Goal: Information Seeking & Learning: Compare options

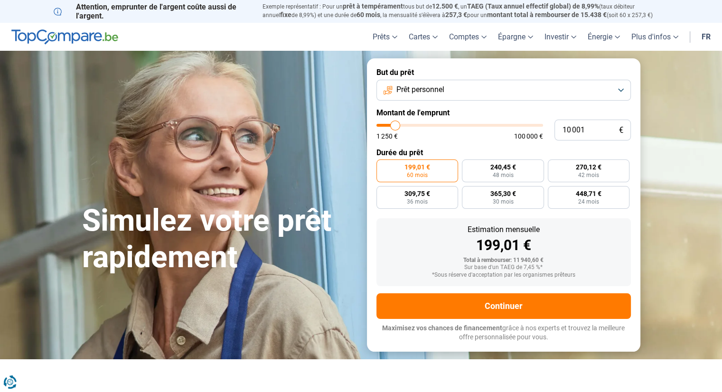
type input "12 250"
type input "12250"
type input "15 250"
type input "15250"
type input "19 750"
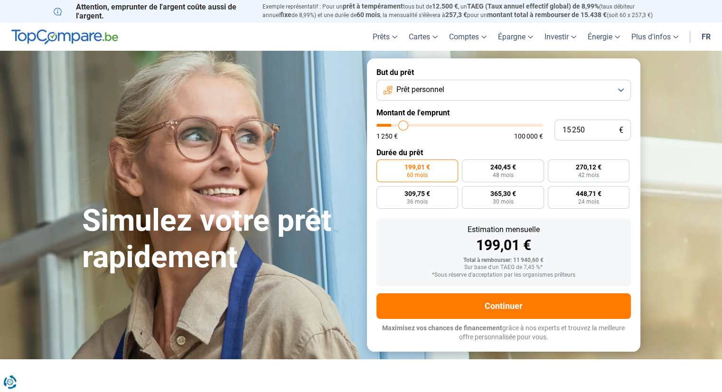
type input "19750"
type input "21 750"
type input "21750"
type input "23 500"
type input "23500"
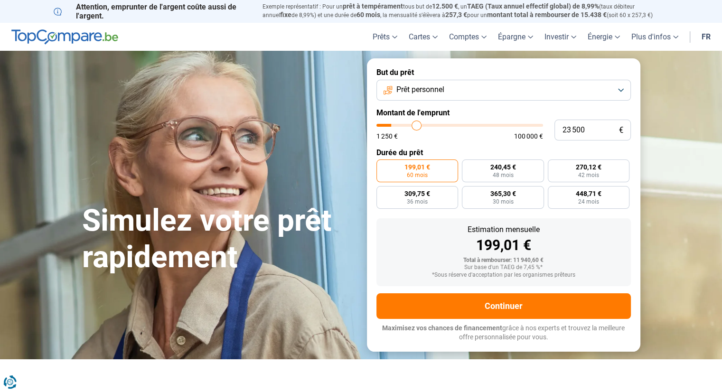
type input "25 250"
type input "25250"
type input "27 000"
type input "27000"
type input "28 750"
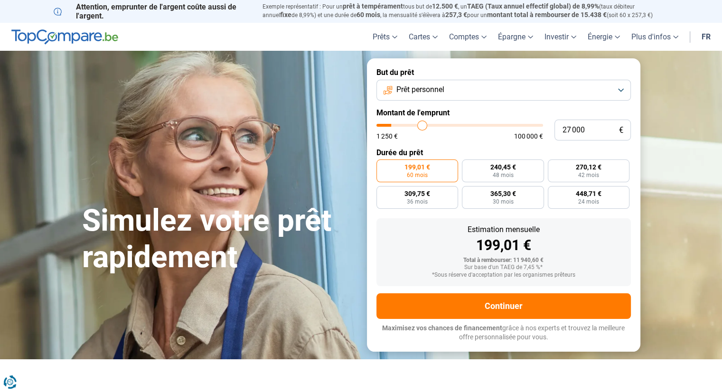
type input "28750"
type input "30 500"
type input "30500"
type input "32 500"
type input "32500"
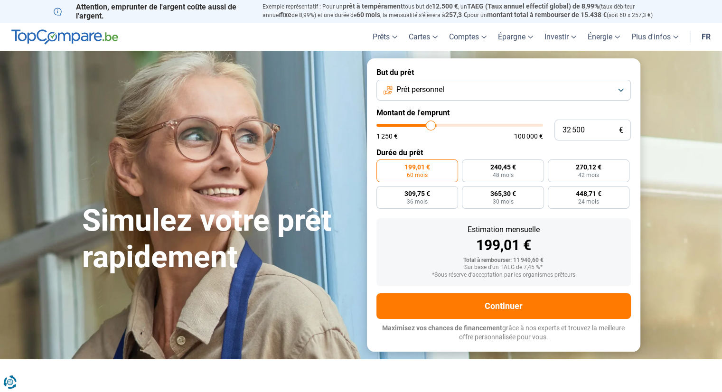
type input "36 750"
type input "36750"
type input "38 500"
type input "38500"
type input "42 250"
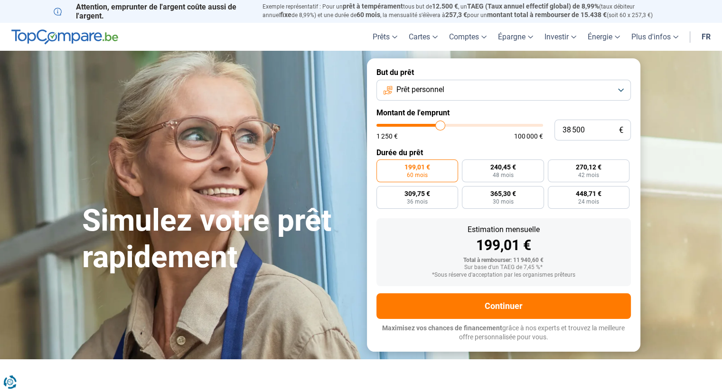
type input "42250"
type input "46 250"
type input "46250"
type input "50 750"
type input "50750"
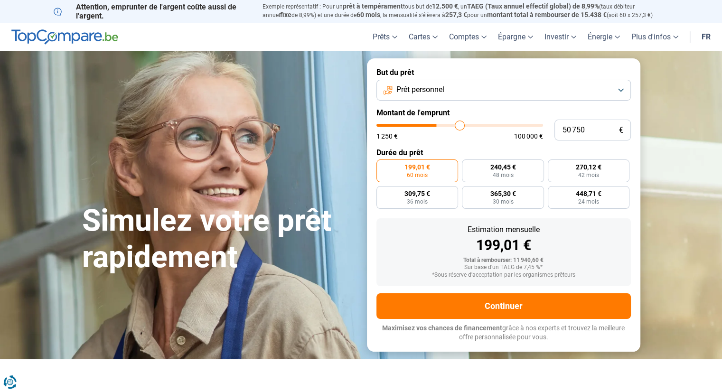
type input "55 000"
type input "55000"
type input "57 750"
type input "57750"
type input "59 250"
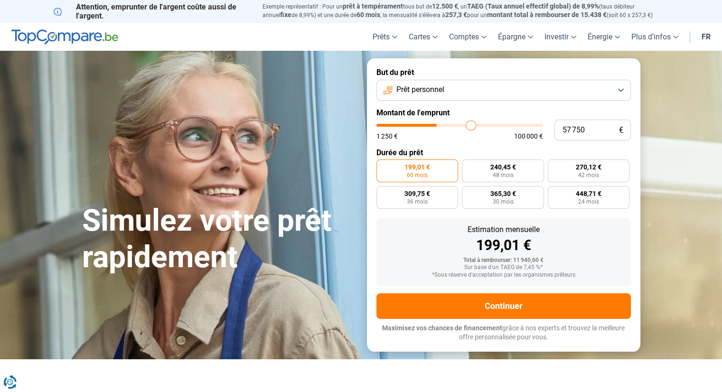
type input "59250"
type input "58 000"
type input "58000"
type input "57 250"
type input "57250"
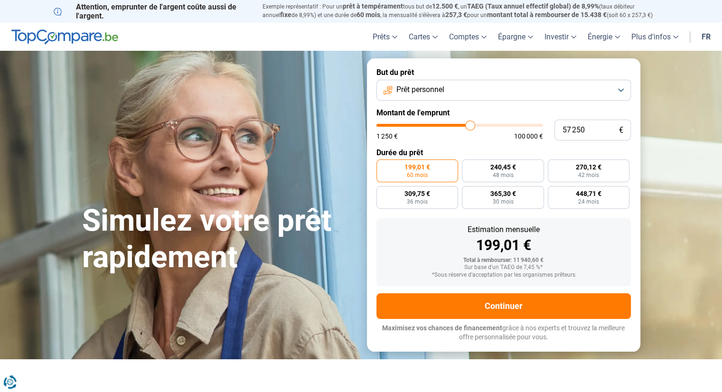
type input "57 000"
type input "57000"
type input "56 750"
type input "56750"
type input "55 250"
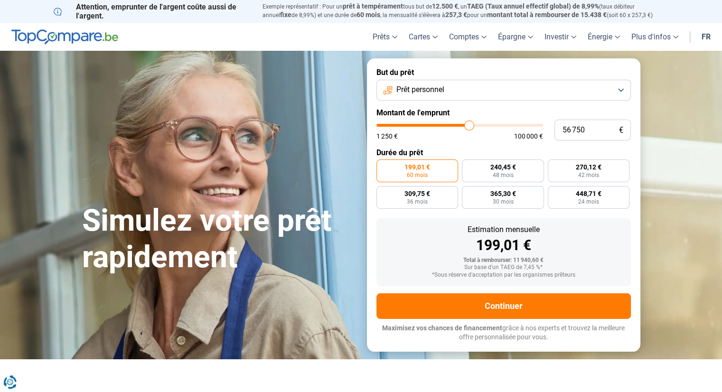
type input "55250"
type input "54 250"
type input "54250"
type input "54 000"
type input "54000"
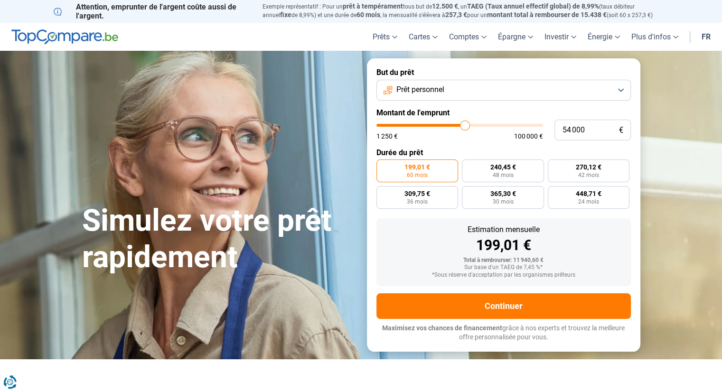
type input "53 750"
type input "53750"
type input "53 500"
type input "53500"
type input "53 250"
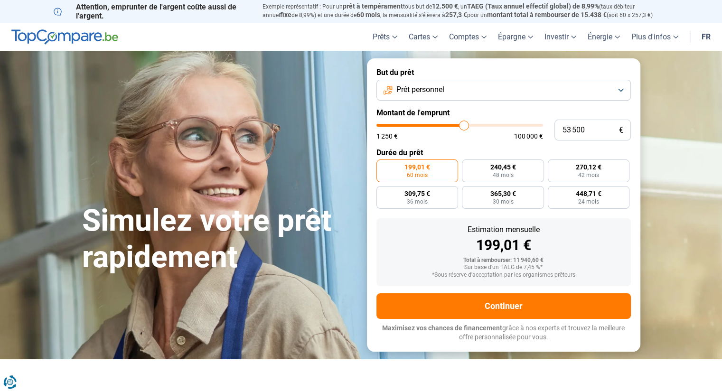
type input "53250"
type input "52 750"
type input "52750"
type input "52 000"
type input "52000"
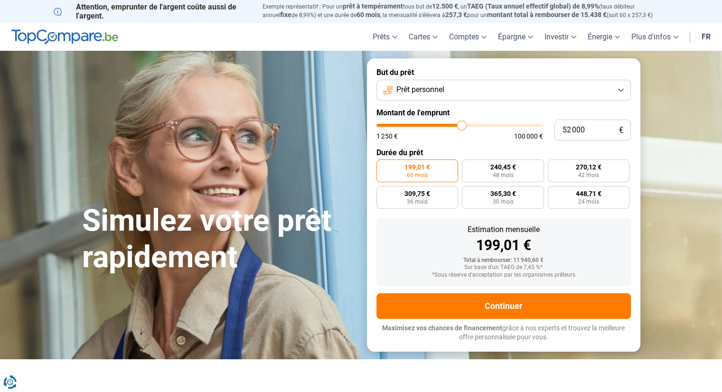
type input "51 750"
type input "51750"
type input "51 250"
type input "51250"
type input "50 750"
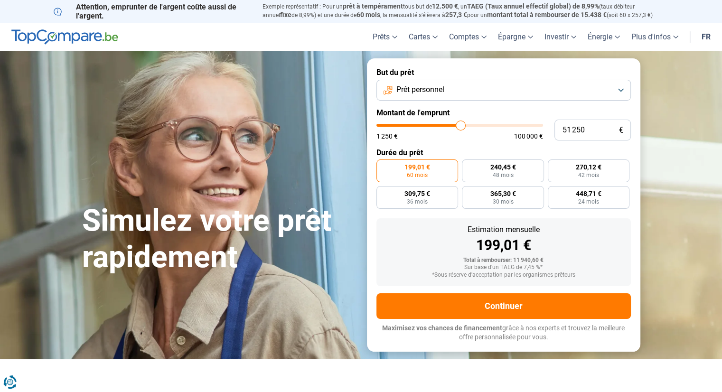
type input "50750"
type input "50 500"
drag, startPoint x: 397, startPoint y: 127, endPoint x: 459, endPoint y: 133, distance: 62.5
type input "50500"
click at [459, 127] on input "range" at bounding box center [459, 125] width 167 height 3
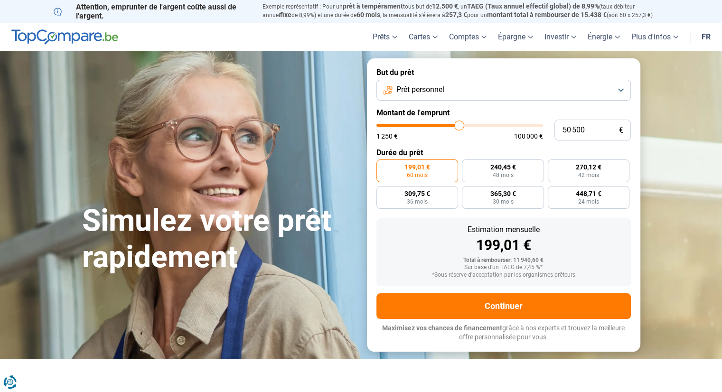
radio input "false"
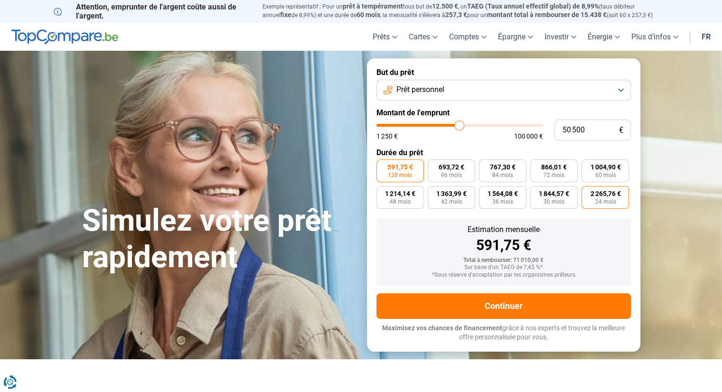
click at [609, 199] on span "24 mois" at bounding box center [605, 202] width 21 height 6
click at [588, 192] on input "2 265,76 € 24 mois" at bounding box center [584, 189] width 6 height 6
radio input "true"
click at [463, 176] on label "693,72 € 96 mois" at bounding box center [451, 170] width 47 height 23
click at [434, 166] on input "693,72 € 96 mois" at bounding box center [431, 162] width 6 height 6
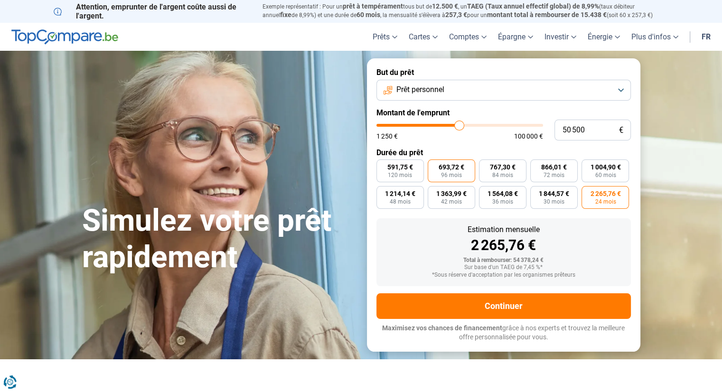
radio input "true"
click at [496, 170] on span "767,30 €" at bounding box center [503, 167] width 26 height 7
click at [485, 166] on input "767,30 € 84 mois" at bounding box center [482, 162] width 6 height 6
radio input "true"
type input "52 250"
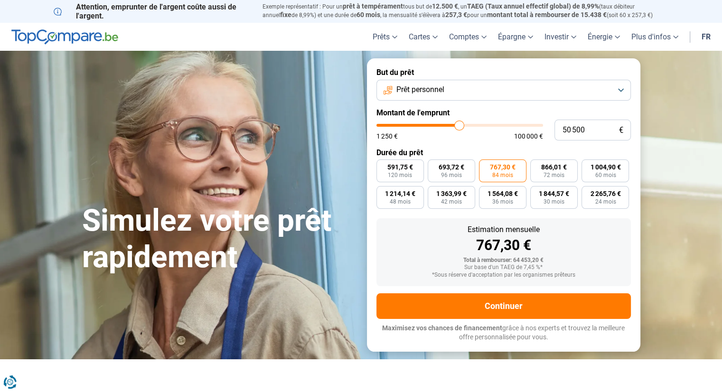
type input "52250"
type input "57 000"
type input "57000"
type input "64 500"
type input "64500"
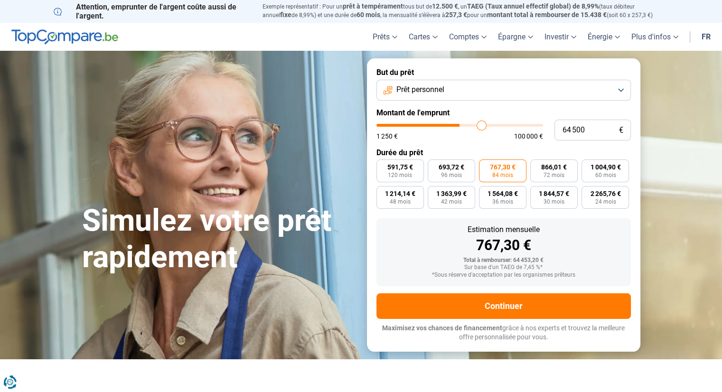
type input "71 000"
type input "71000"
type input "79 000"
type input "79000"
type input "86 250"
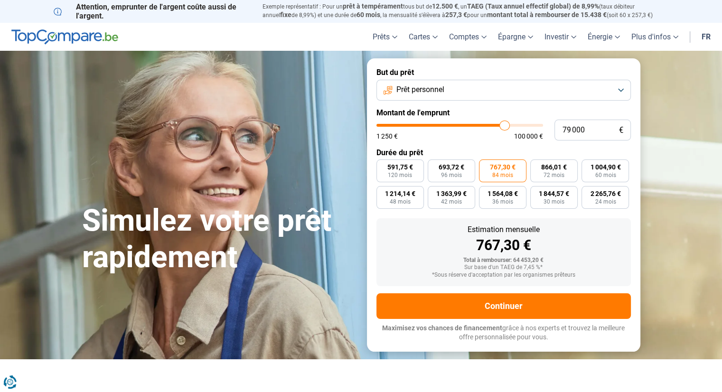
type input "86250"
type input "94 750"
type input "94750"
type input "100 000"
drag, startPoint x: 460, startPoint y: 125, endPoint x: 567, endPoint y: 120, distance: 106.5
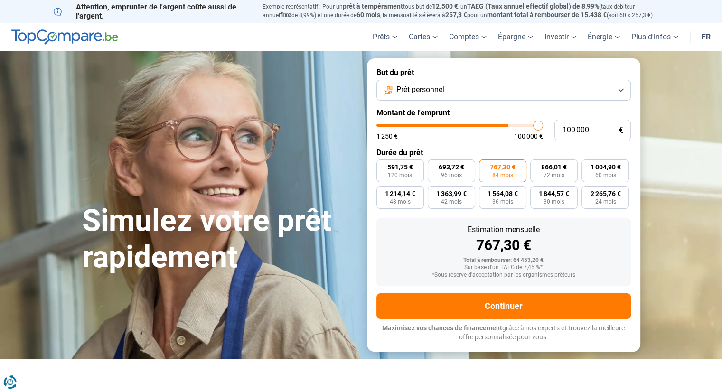
type input "100000"
click at [543, 124] on input "range" at bounding box center [459, 125] width 167 height 3
radio input "true"
type input "98 000"
type input "98000"
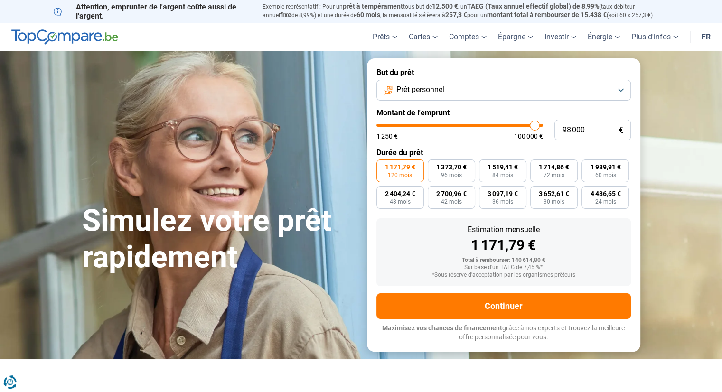
type input "95 250"
type input "95250"
type input "92 500"
type input "92500"
type input "90 000"
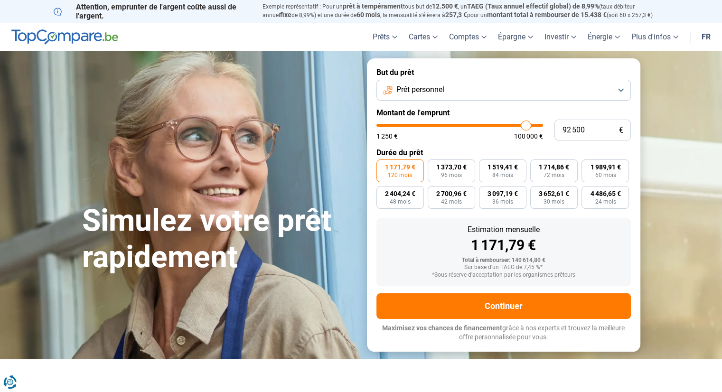
type input "90000"
type input "88 750"
type input "88750"
type input "86 750"
type input "86750"
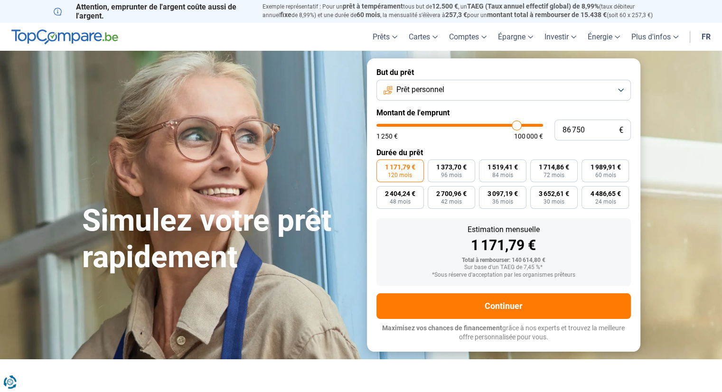
type input "84 500"
type input "84500"
type input "82 000"
type input "82000"
type input "79 000"
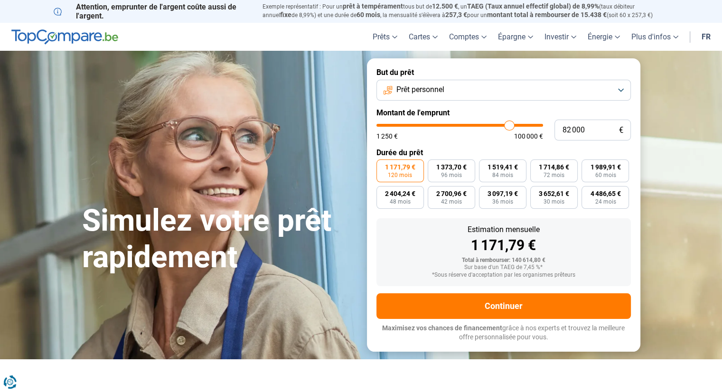
type input "79000"
type input "76 250"
type input "76250"
type input "75 250"
type input "75250"
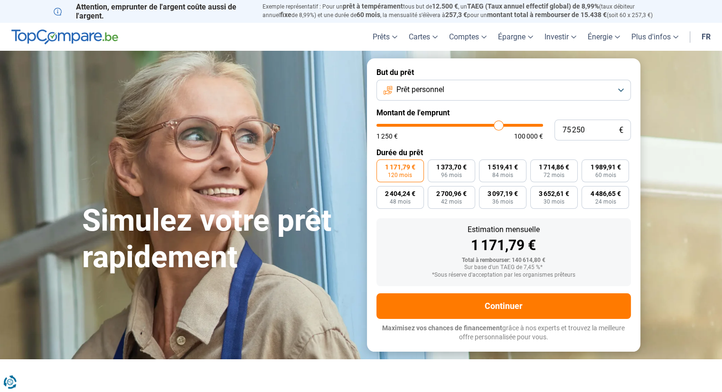
type input "74 000"
type input "74000"
type input "72 750"
type input "72750"
type input "71 250"
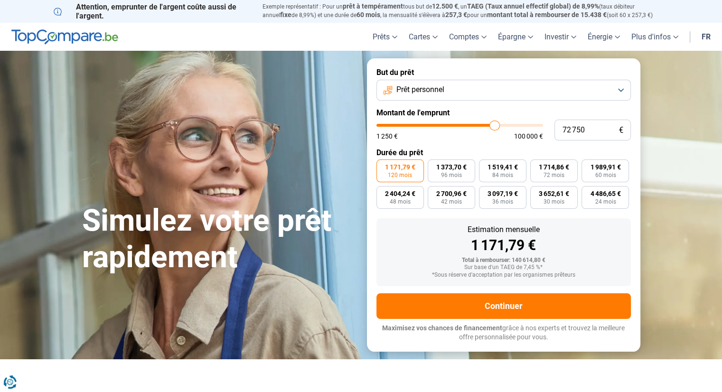
type input "71250"
type input "69 250"
type input "69250"
type input "67 750"
type input "67750"
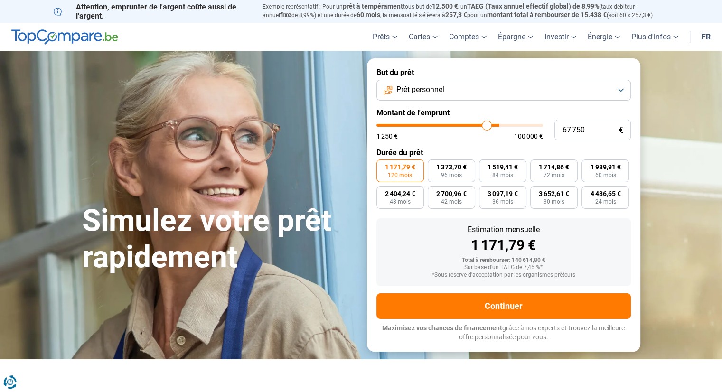
type input "66 500"
type input "66500"
type input "64 250"
type input "64250"
type input "63 000"
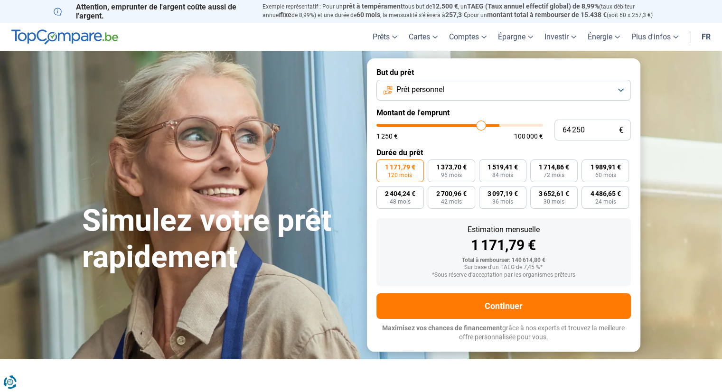
type input "63000"
type input "61 000"
type input "61000"
type input "58 250"
type input "58250"
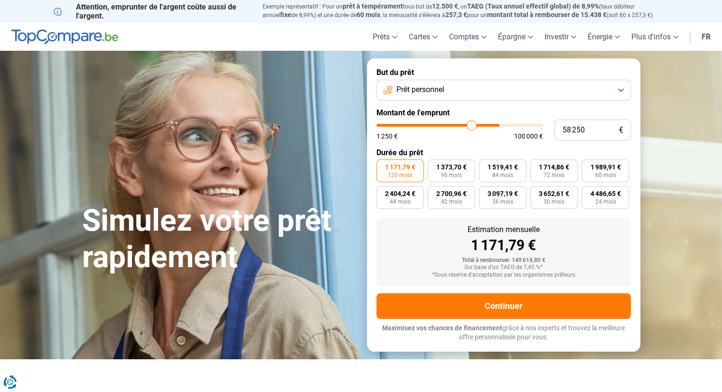
type input "56 000"
type input "56000"
type input "53 500"
type input "53500"
type input "50 750"
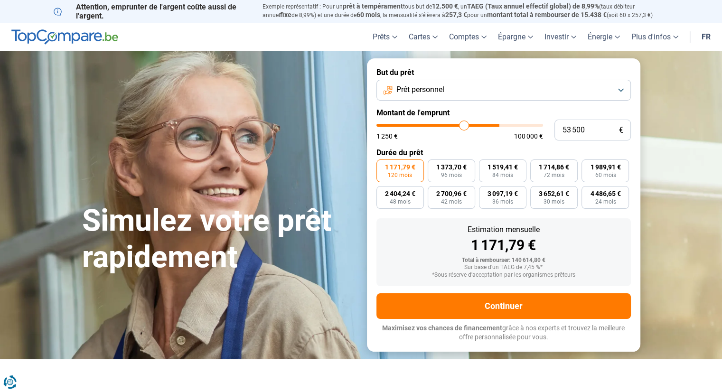
type input "50750"
type input "48 750"
type input "48750"
type input "46 750"
type input "46750"
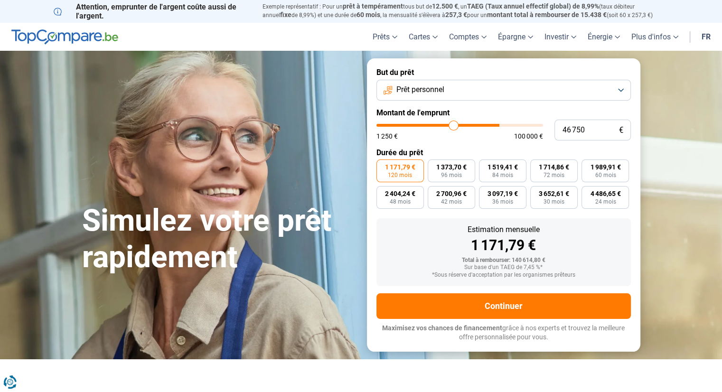
type input "44 750"
type input "44750"
type input "43 500"
type input "43500"
type input "41 250"
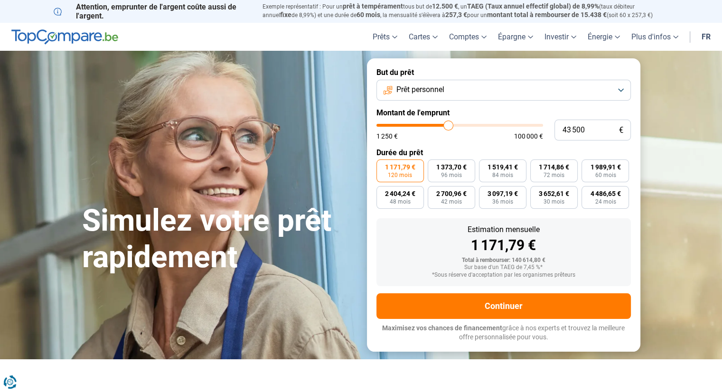
type input "41250"
type input "39 000"
type input "39000"
type input "37 250"
type input "37250"
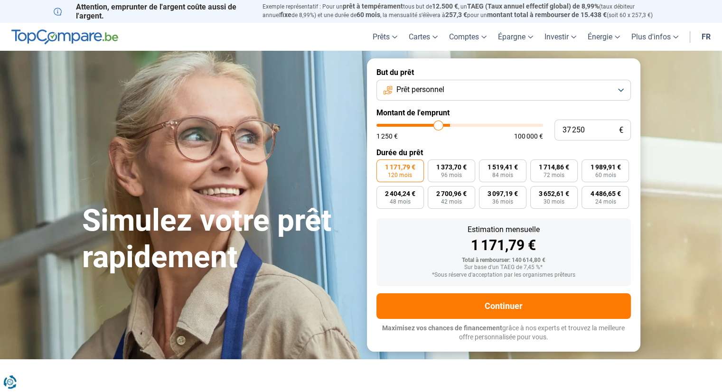
type input "35 000"
type input "35000"
type input "34 250"
type input "34250"
type input "33 500"
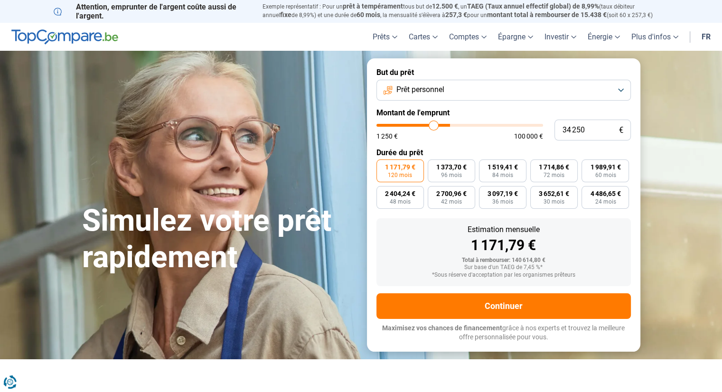
type input "33500"
type input "32 750"
type input "32750"
type input "31 750"
type input "31750"
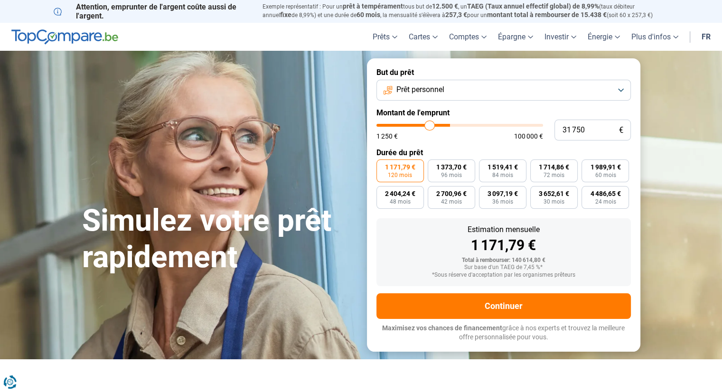
type input "31 000"
type input "31000"
type input "29 750"
type input "29750"
type input "29 250"
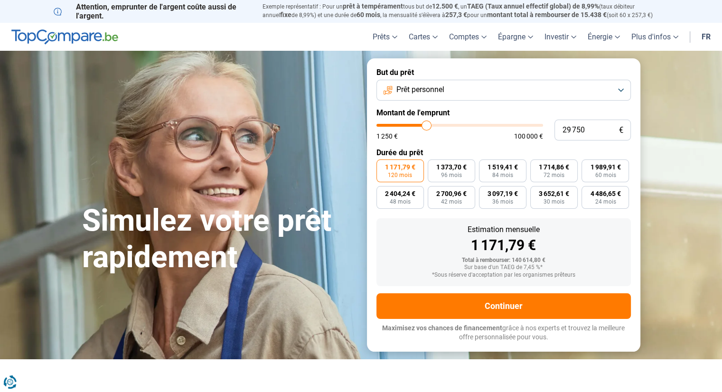
type input "29250"
type input "28 500"
type input "28500"
type input "28 250"
type input "28250"
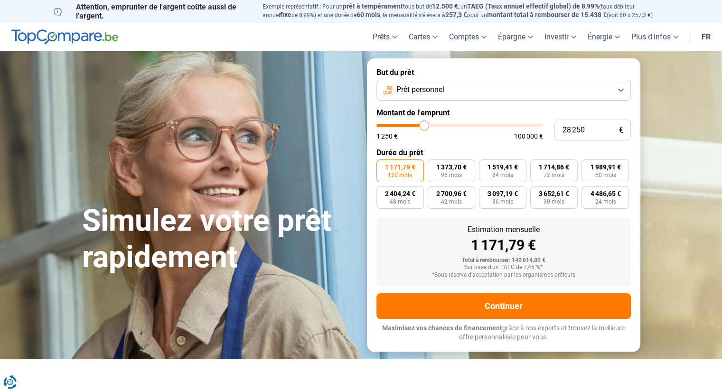
type input "28 000"
type input "28000"
type input "27 500"
type input "27500"
type input "27 250"
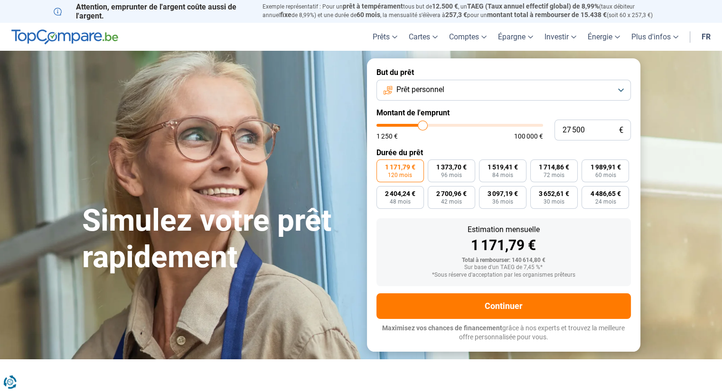
type input "27250"
type input "27 000"
type input "27000"
type input "26 750"
type input "26750"
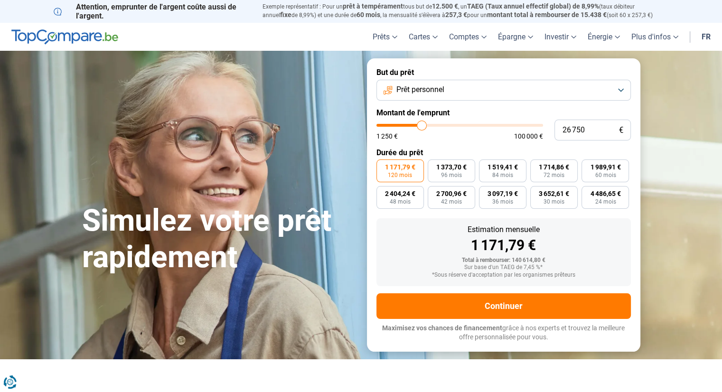
type input "26 250"
type input "26250"
type input "26 000"
drag, startPoint x: 539, startPoint y: 126, endPoint x: 421, endPoint y: 150, distance: 120.9
type input "26000"
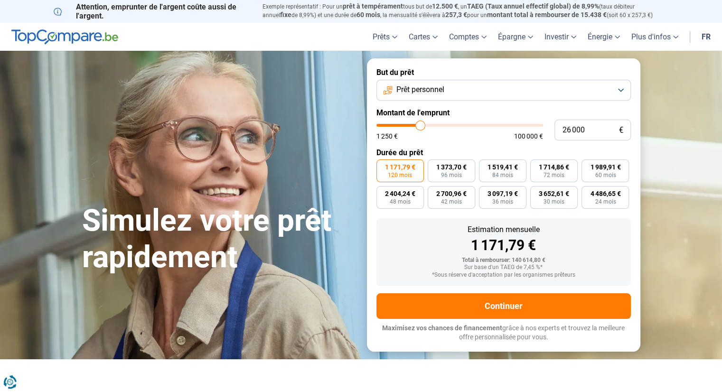
click at [421, 127] on input "range" at bounding box center [459, 125] width 167 height 3
click at [457, 168] on span "357,16 €" at bounding box center [452, 167] width 26 height 7
click at [434, 166] on input "357,16 € 96 mois" at bounding box center [431, 162] width 6 height 6
radio input "true"
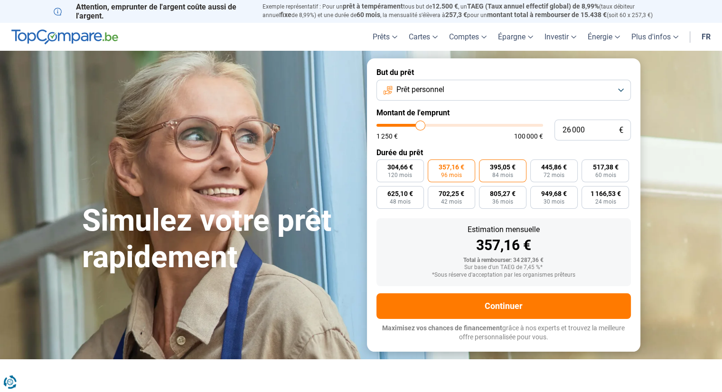
click at [505, 166] on span "395,05 €" at bounding box center [503, 167] width 26 height 7
click at [485, 166] on input "395,05 € 84 mois" at bounding box center [482, 162] width 6 height 6
radio input "true"
click at [551, 165] on span "445,86 €" at bounding box center [554, 167] width 26 height 7
click at [536, 165] on input "445,86 € 72 mois" at bounding box center [533, 162] width 6 height 6
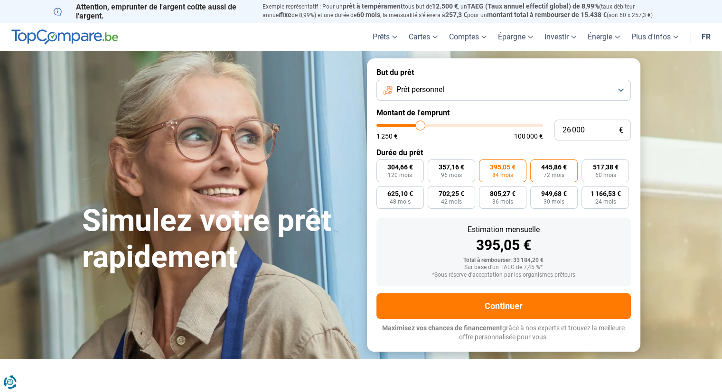
radio input "true"
click at [597, 165] on span "517,38 €" at bounding box center [605, 167] width 26 height 7
click at [588, 165] on input "517,38 € 60 mois" at bounding box center [584, 162] width 6 height 6
radio input "true"
